Goal: Information Seeking & Learning: Learn about a topic

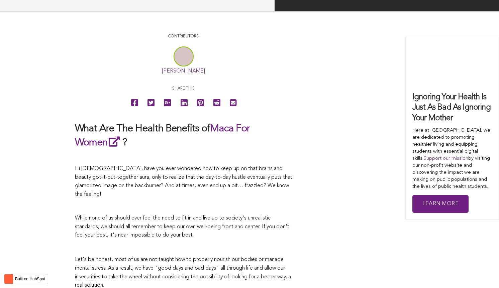
scroll to position [1267, 0]
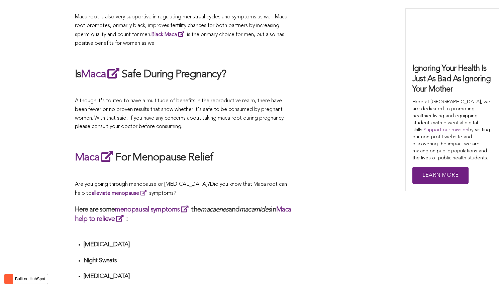
click at [184, 150] on h2 "Maca For Menopause Relief" at bounding box center [184, 157] width 218 height 15
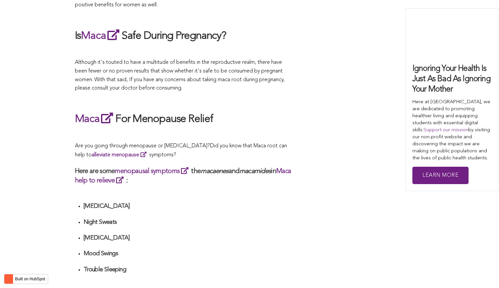
scroll to position [2217, 0]
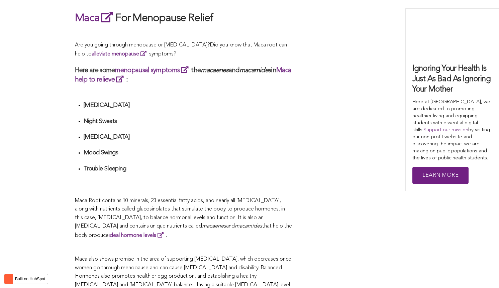
click at [168, 149] on h4 "Mood Swings" at bounding box center [188, 153] width 209 height 8
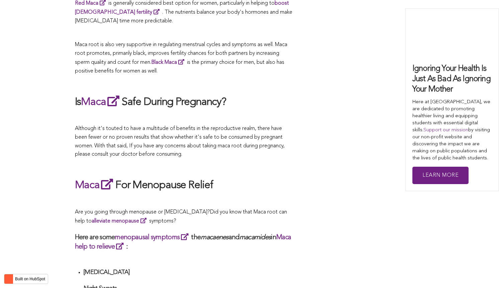
scroll to position [1572, 0]
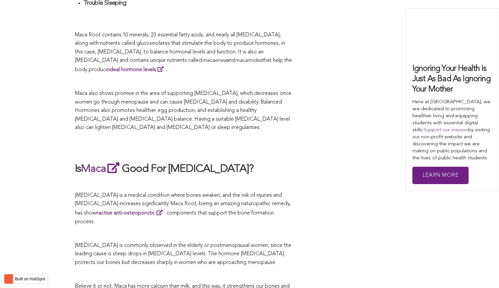
click at [213, 144] on h2 at bounding box center [184, 146] width 218 height 15
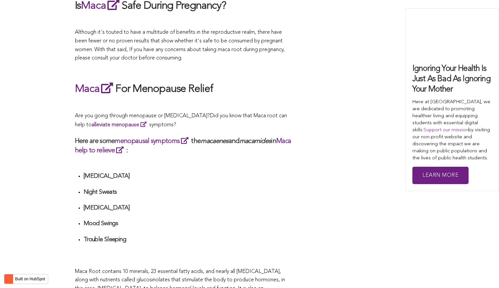
click at [294, 144] on div "CONTRIBUTORS [PERSON_NAME] Share this What Are The Health Benefits of Maca For …" at bounding box center [250, 110] width 350 height 2357
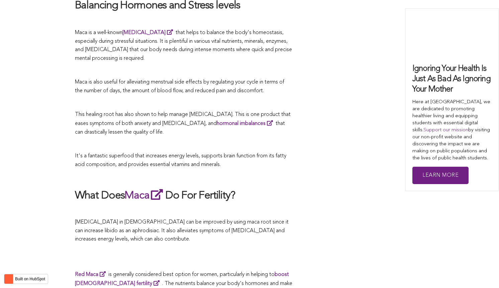
scroll to position [1702, 0]
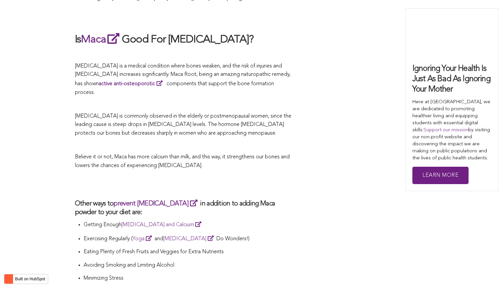
click at [174, 155] on span "Believe it or not, Maca has more calcium than milk, and this way, it strengthen…" at bounding box center [182, 162] width 215 height 14
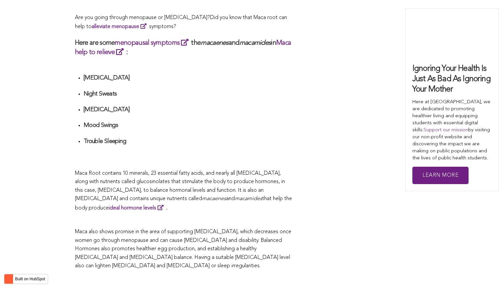
click at [278, 149] on h4 at bounding box center [188, 153] width 209 height 8
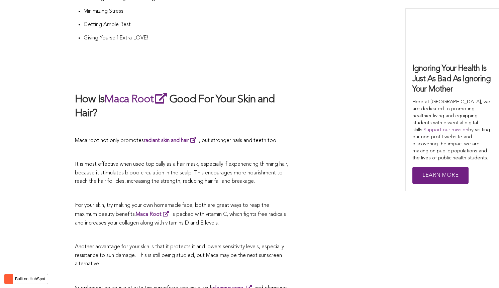
scroll to position [1203, 0]
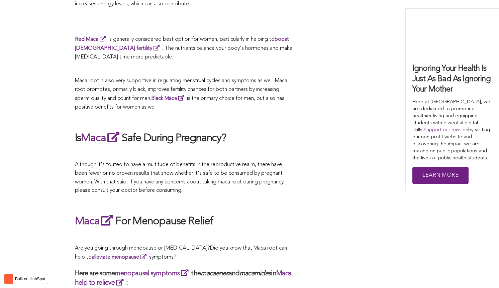
click at [220, 149] on p at bounding box center [184, 153] width 218 height 9
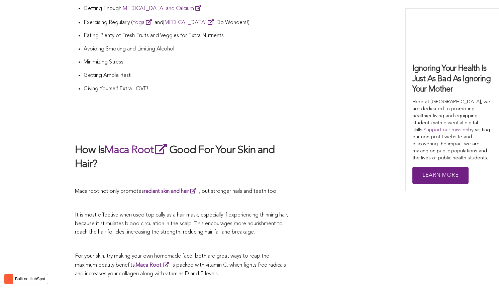
click at [285, 144] on h2 "How Is Maca Root Good For Your Skin and Hair?" at bounding box center [184, 157] width 218 height 29
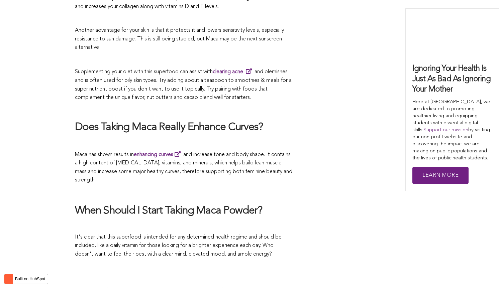
scroll to position [1585, 0]
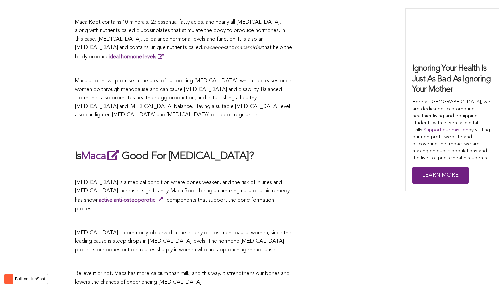
click at [277, 149] on h2 "Is Maca Good For [MEDICAL_DATA]?" at bounding box center [184, 156] width 218 height 15
click at [275, 127] on h2 at bounding box center [184, 133] width 218 height 15
